Goal: Check status: Check status

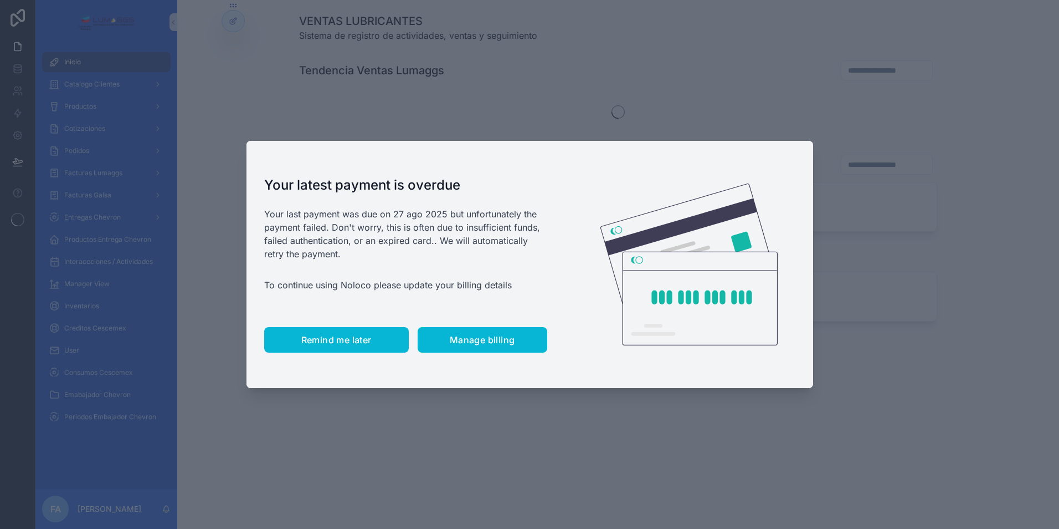
click at [341, 346] on button "Remind me later" at bounding box center [336, 339] width 145 height 25
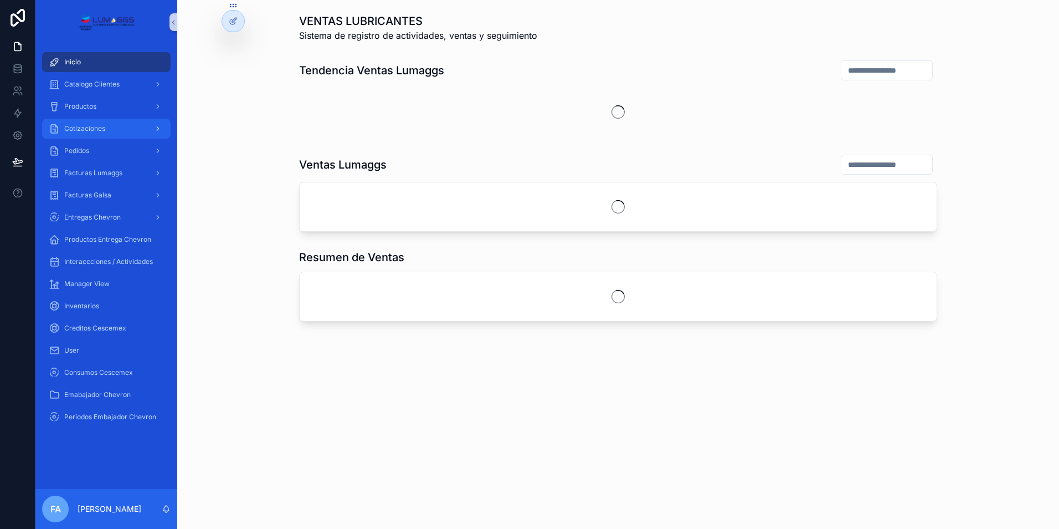
click at [119, 130] on div "Cotizaciones" at bounding box center [106, 129] width 115 height 18
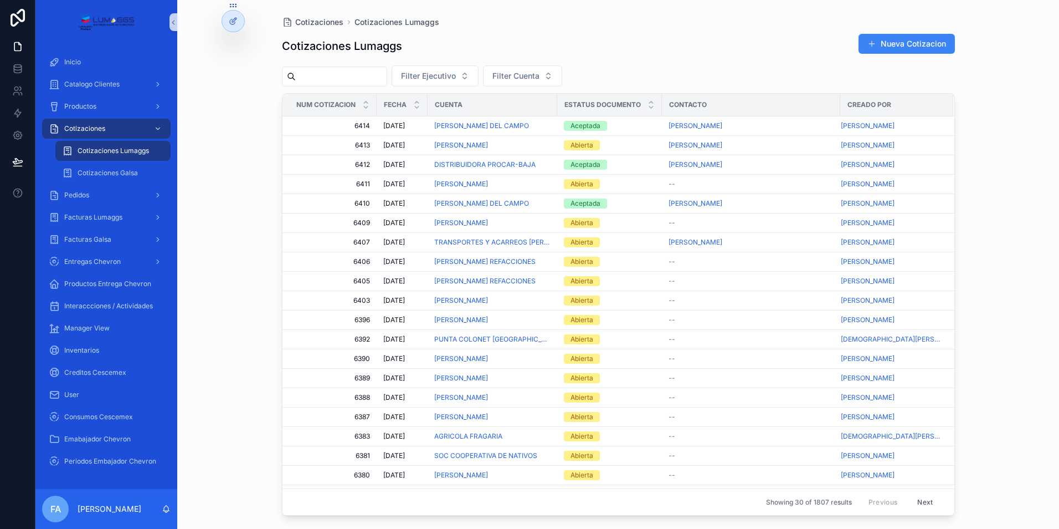
click at [341, 69] on input "scrollable content" at bounding box center [341, 77] width 91 height 16
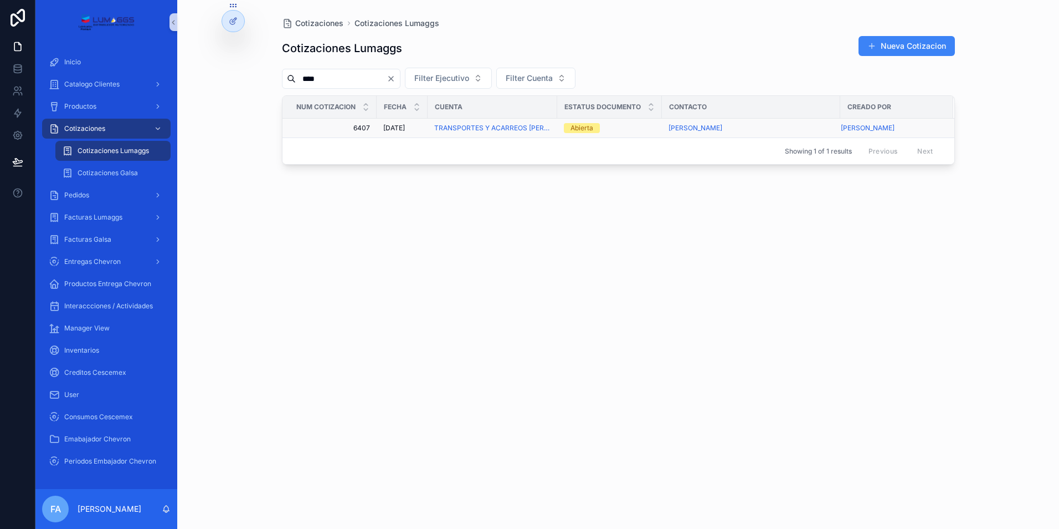
type input "****"
click at [363, 125] on span "6407" at bounding box center [333, 128] width 74 height 9
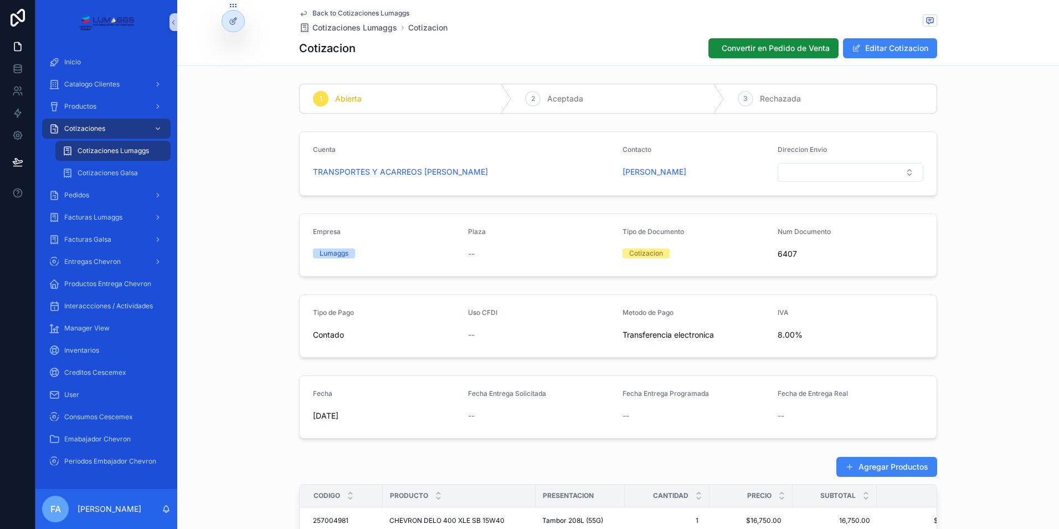
click at [356, 13] on span "Back to Cotizaciones Lumaggs" at bounding box center [360, 13] width 97 height 9
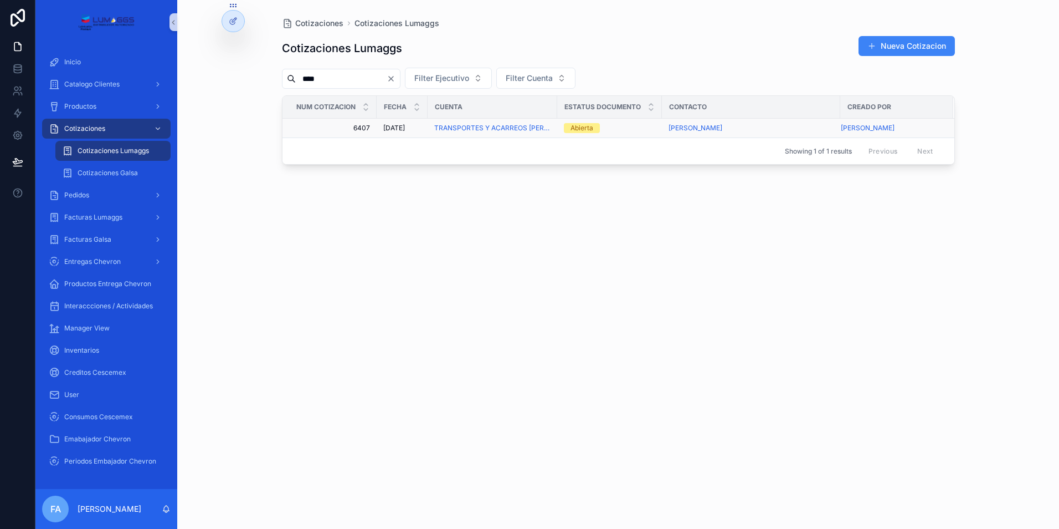
click at [628, 131] on div "Abierta" at bounding box center [609, 128] width 91 height 10
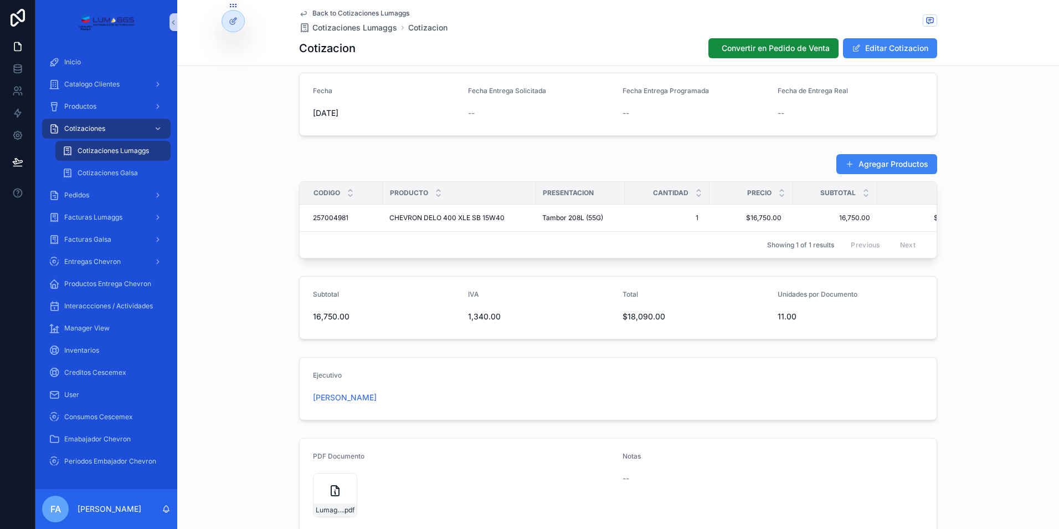
scroll to position [392, 0]
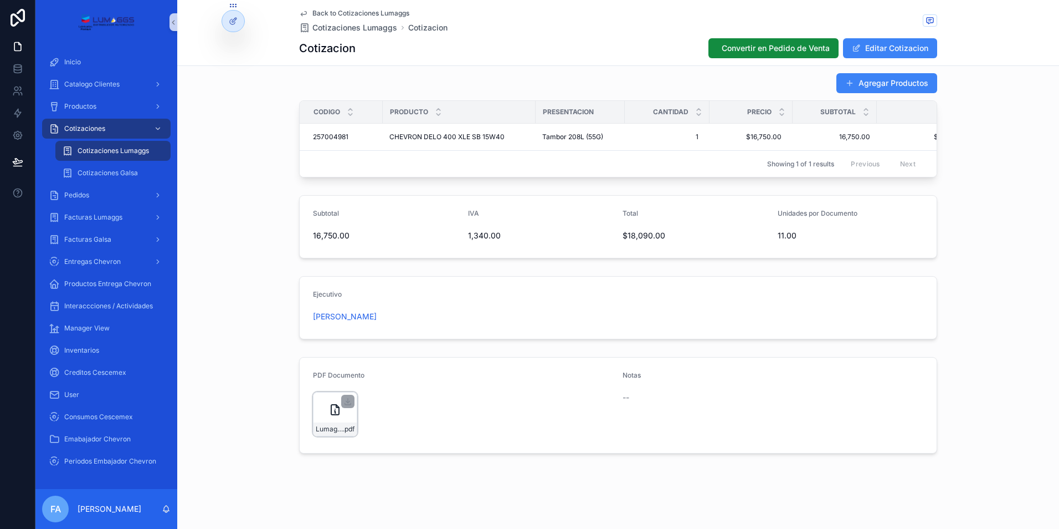
click at [334, 411] on icon "scrollable content" at bounding box center [335, 409] width 13 height 13
